Goal: Task Accomplishment & Management: Use online tool/utility

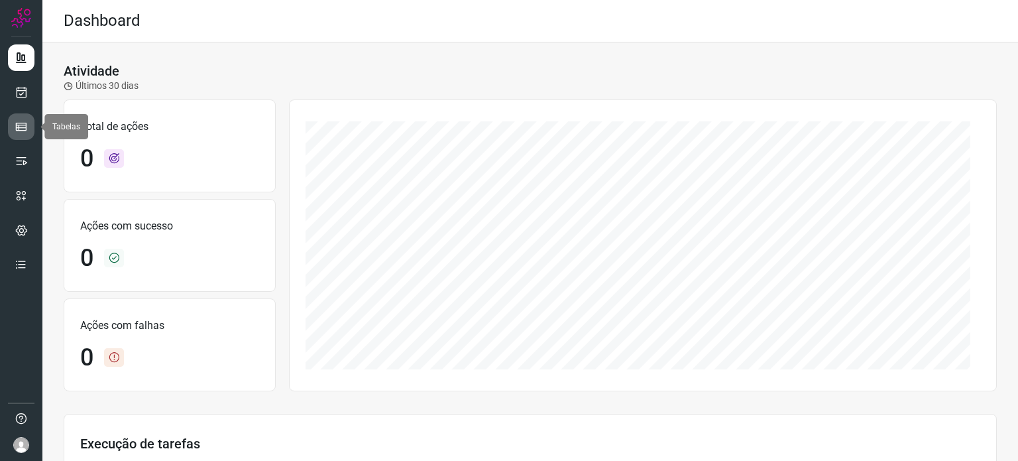
click at [21, 127] on icon at bounding box center [21, 126] width 13 height 13
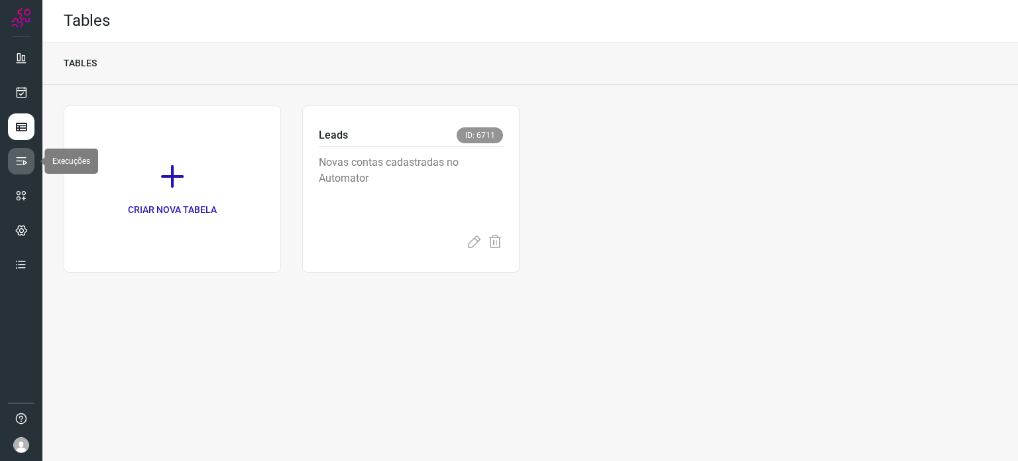
click at [14, 170] on link at bounding box center [21, 161] width 27 height 27
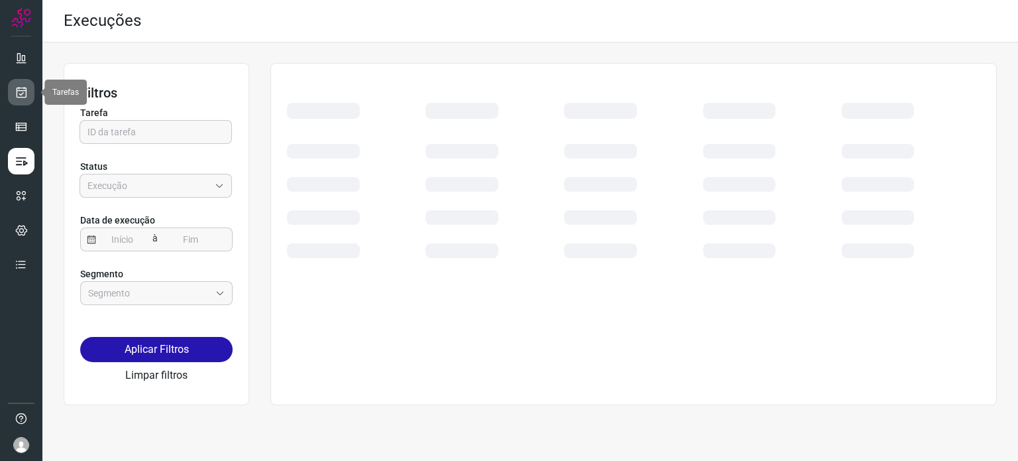
click at [22, 87] on icon at bounding box center [22, 92] width 14 height 13
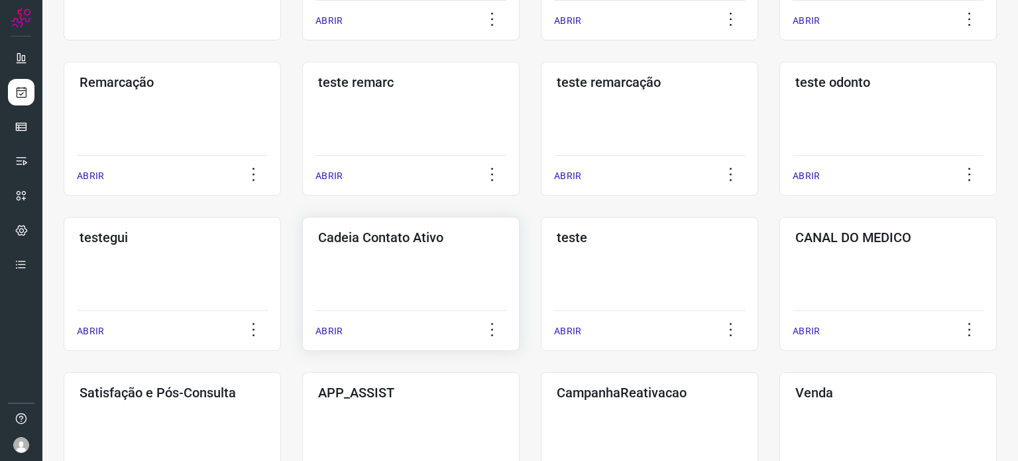
scroll to position [265, 0]
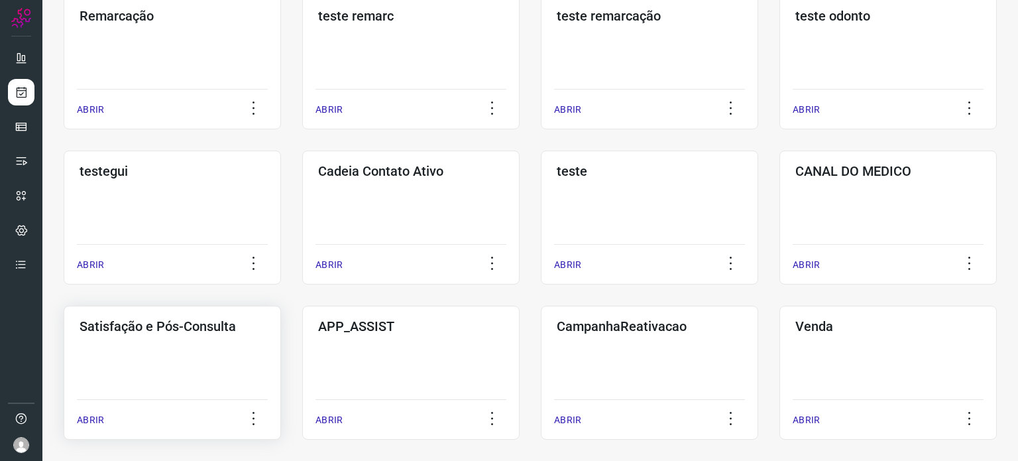
click at [202, 372] on div "Satisfação e Pós-Consulta ABRIR" at bounding box center [172, 373] width 217 height 134
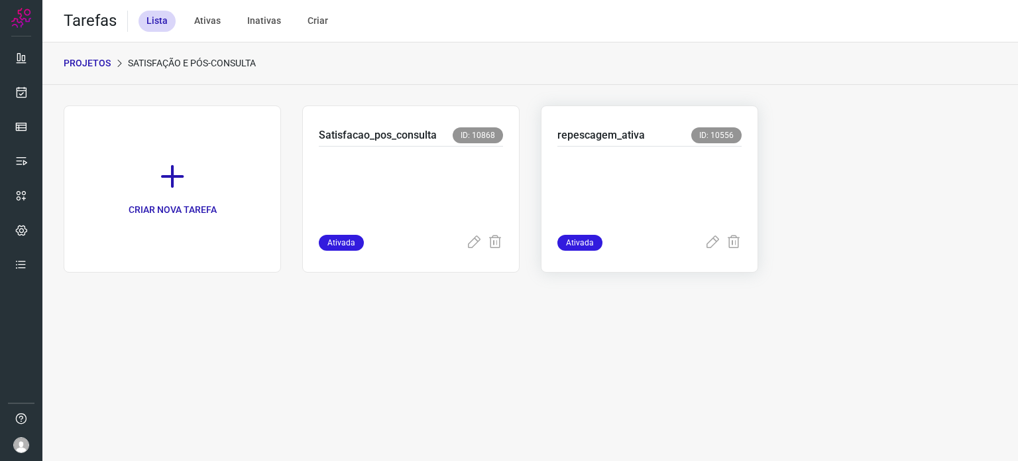
click at [659, 176] on p at bounding box center [650, 187] width 184 height 66
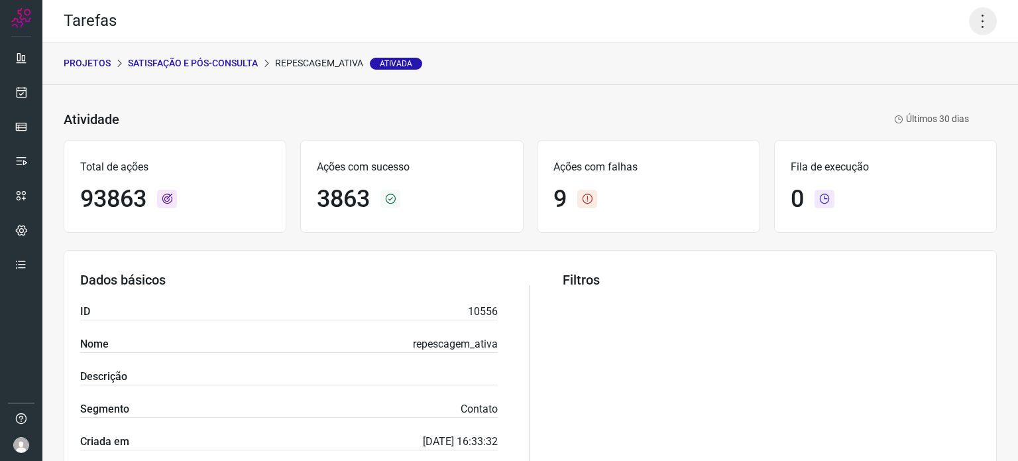
click at [974, 15] on icon at bounding box center [983, 21] width 28 height 28
click at [910, 85] on li "Executar" at bounding box center [926, 86] width 121 height 21
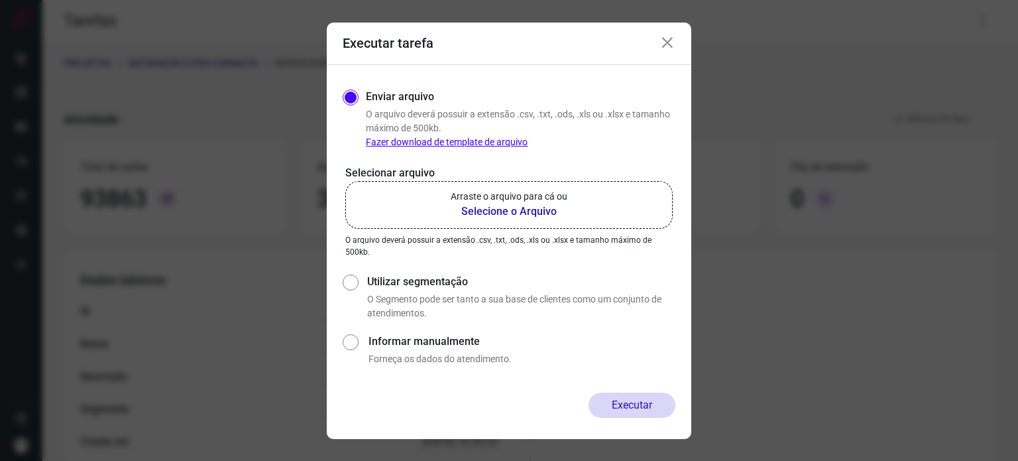
click at [452, 196] on p "Arraste o arquivo para cá ou" at bounding box center [509, 197] width 117 height 14
click at [0, 0] on input "Arraste o arquivo para cá ou Selecione o Arquivo" at bounding box center [0, 0] width 0 height 0
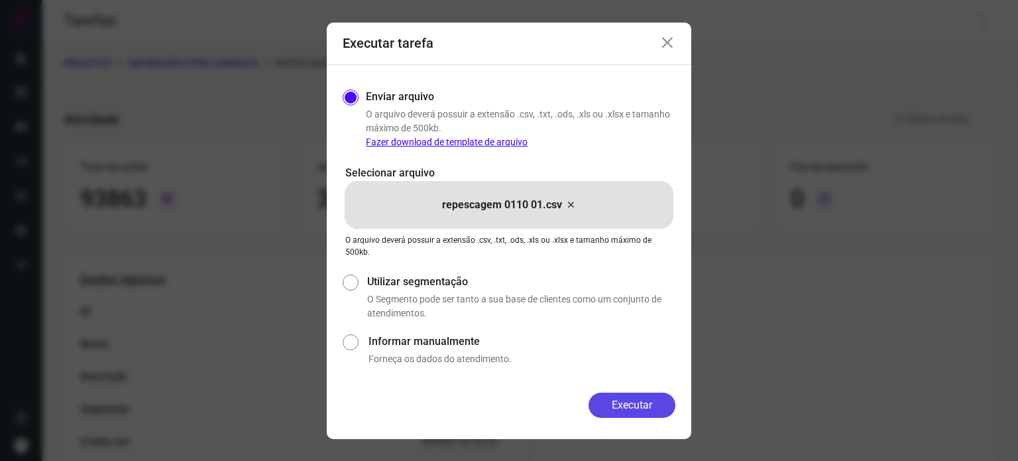
click at [633, 404] on button "Executar" at bounding box center [632, 405] width 87 height 25
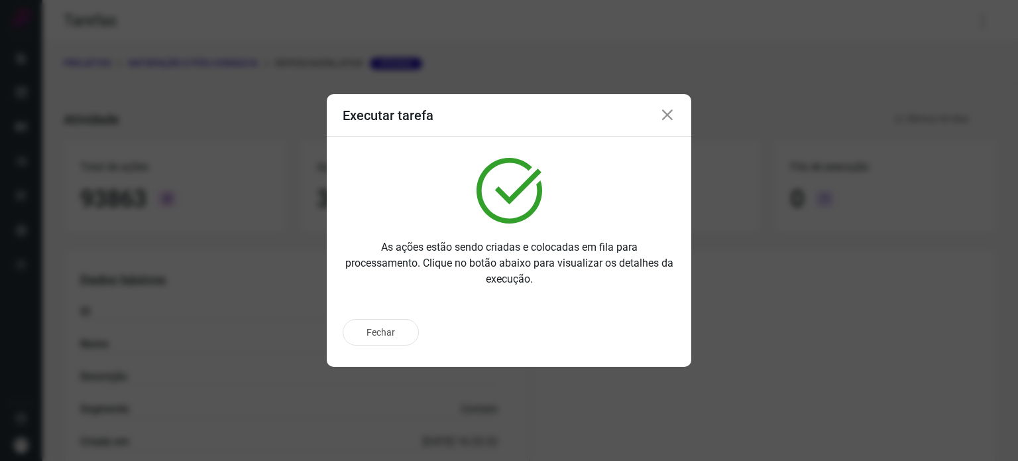
click at [595, 328] on div "Fechar" at bounding box center [509, 332] width 333 height 27
click at [597, 334] on p "Ir para execução" at bounding box center [618, 333] width 70 height 14
